Goal: Check status: Check status

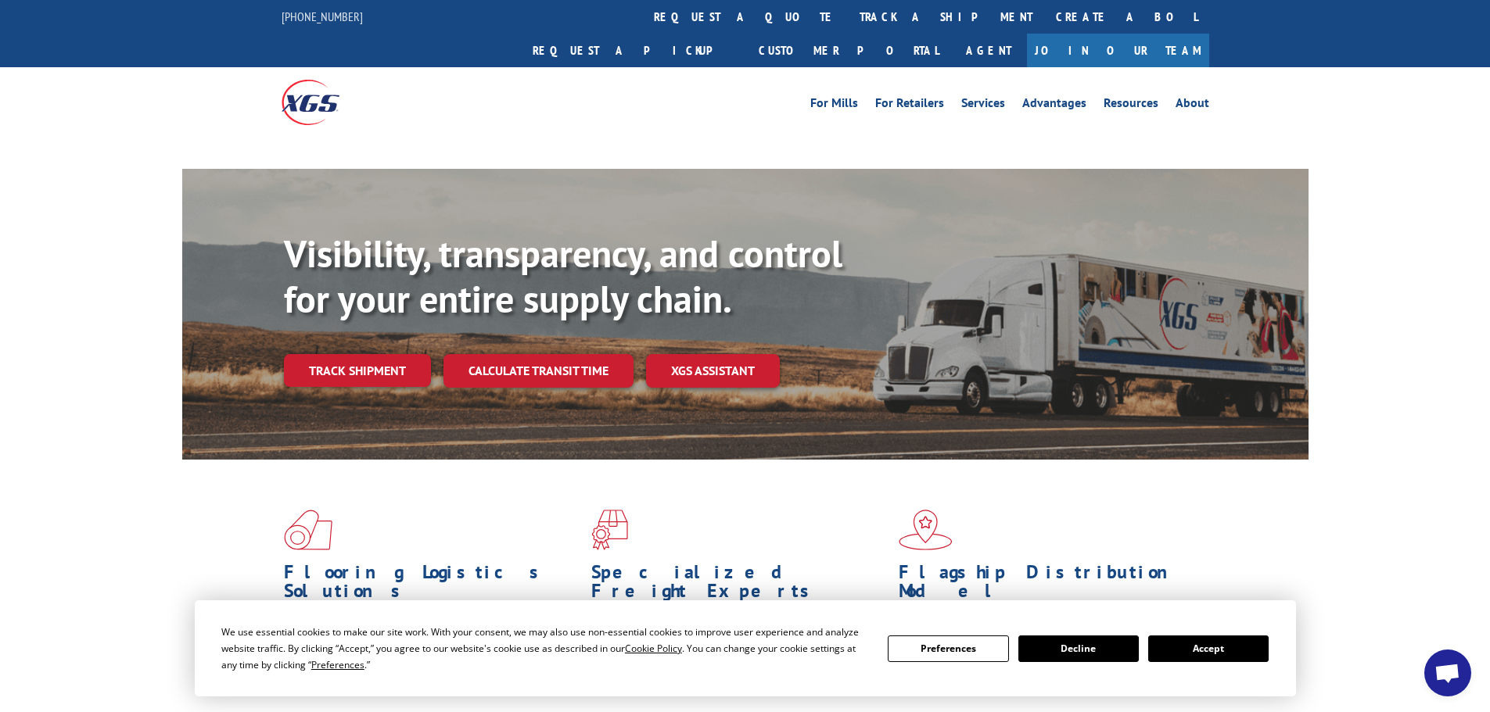
click at [348, 346] on div "Visibility, transparency, and control for your entire supply chain. Track shipm…" at bounding box center [796, 340] width 1024 height 218
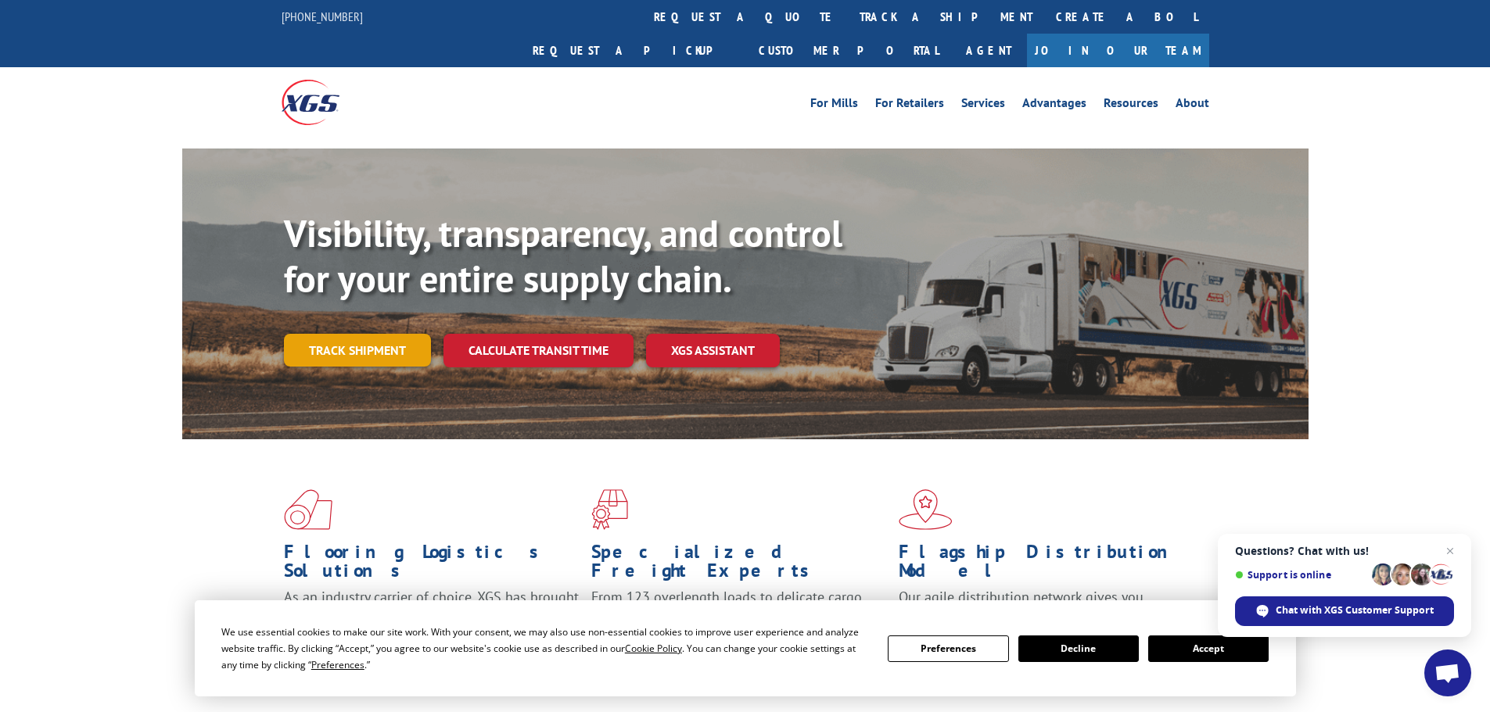
click at [380, 334] on link "Track shipment" at bounding box center [357, 350] width 147 height 33
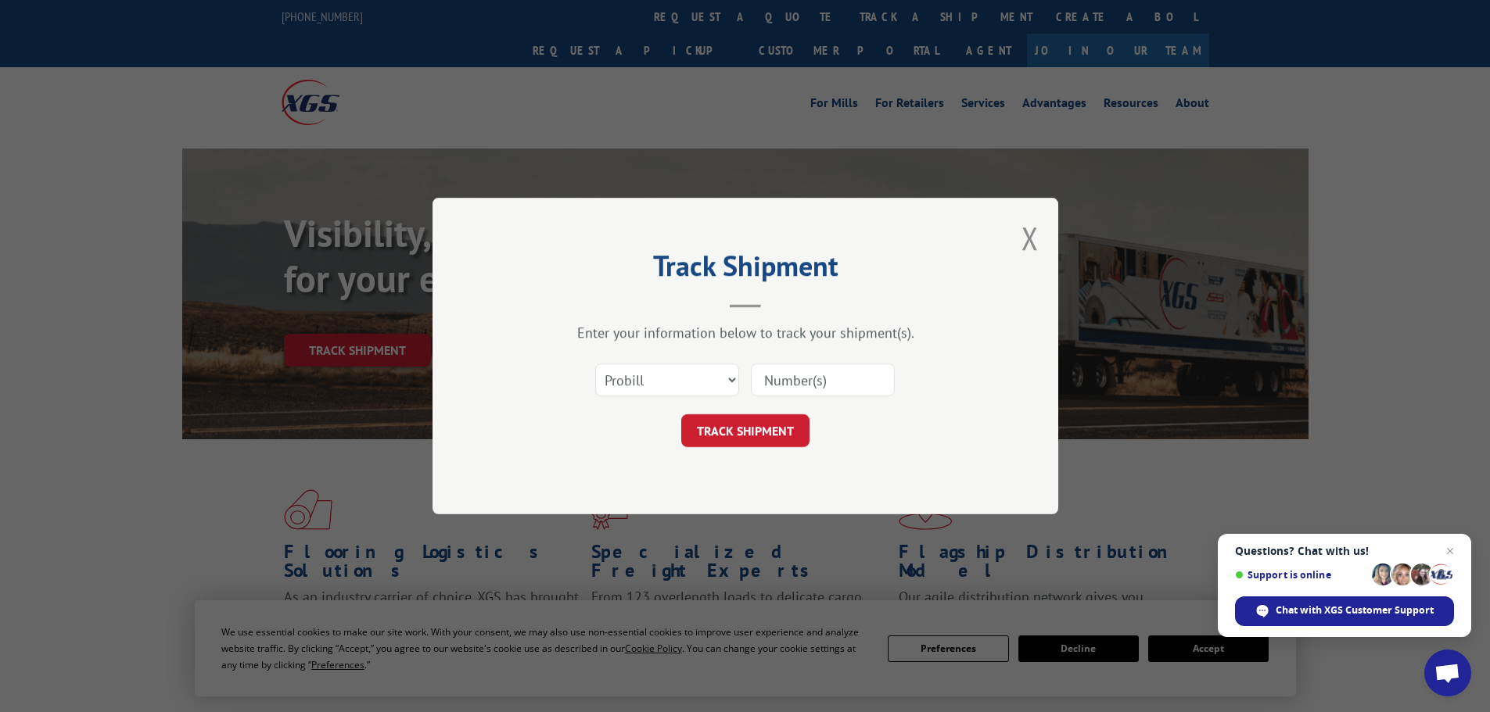
click at [749, 373] on div "Select category... Probill BOL PO" at bounding box center [745, 380] width 469 height 52
click at [737, 377] on select "Select category... Probill BOL PO" at bounding box center [667, 380] width 144 height 33
select select "po"
click at [595, 364] on select "Select category... Probill BOL PO" at bounding box center [667, 380] width 144 height 33
click at [806, 375] on input at bounding box center [823, 380] width 144 height 33
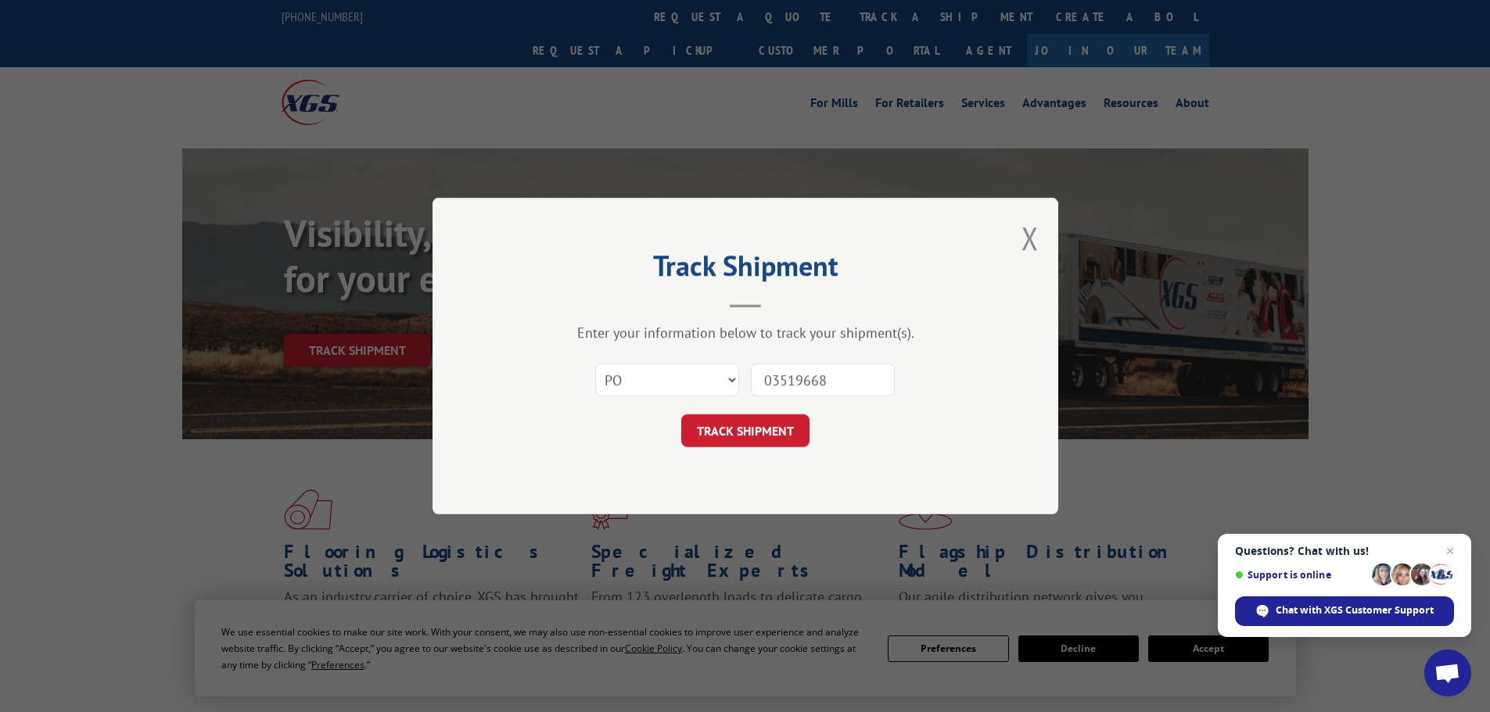
type input "03519668"
click at [681, 414] on button "TRACK SHIPMENT" at bounding box center [745, 430] width 128 height 33
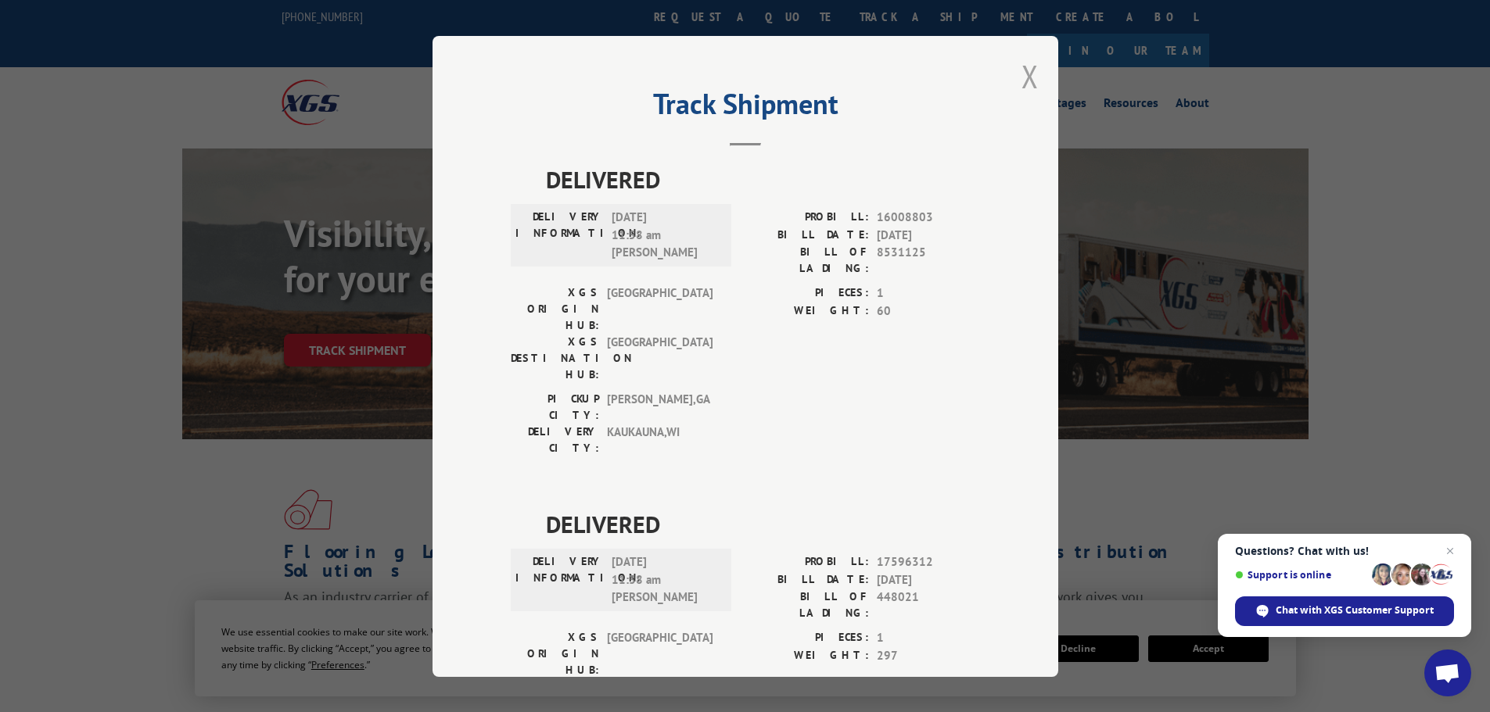
click at [1021, 73] on button "Close modal" at bounding box center [1029, 76] width 17 height 41
